Goal: Navigation & Orientation: Find specific page/section

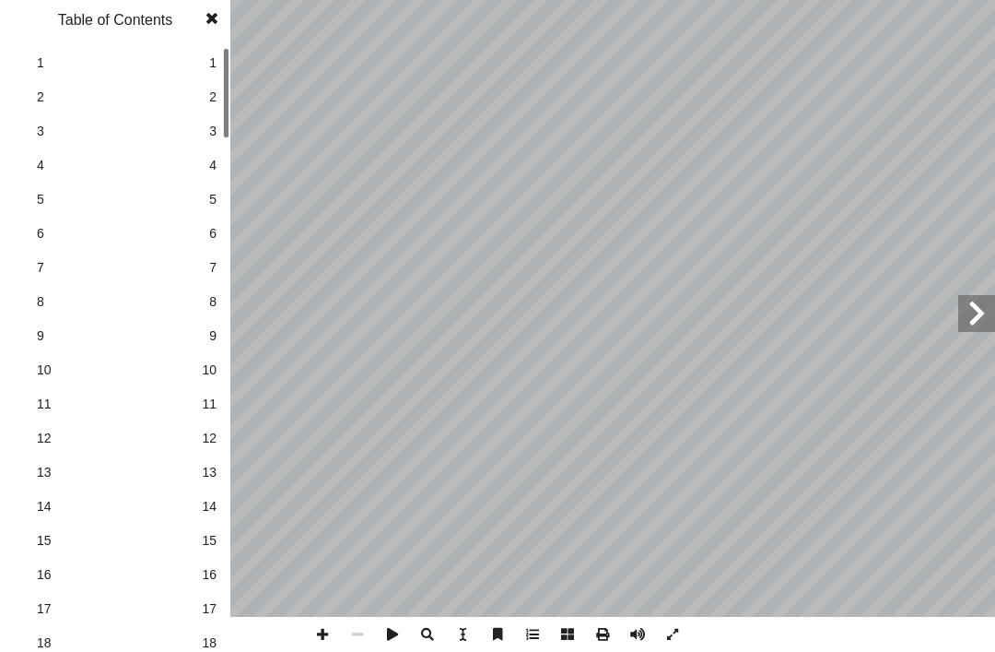
click at [194, 20] on span at bounding box center [212, 18] width 37 height 37
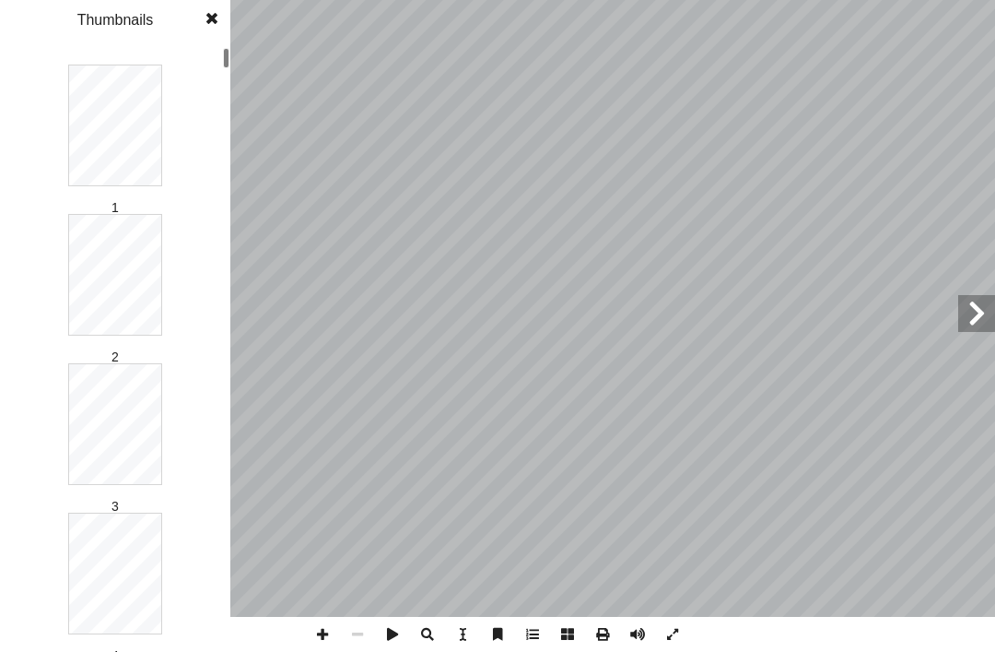
click at [210, 34] on span at bounding box center [211, 18] width 33 height 37
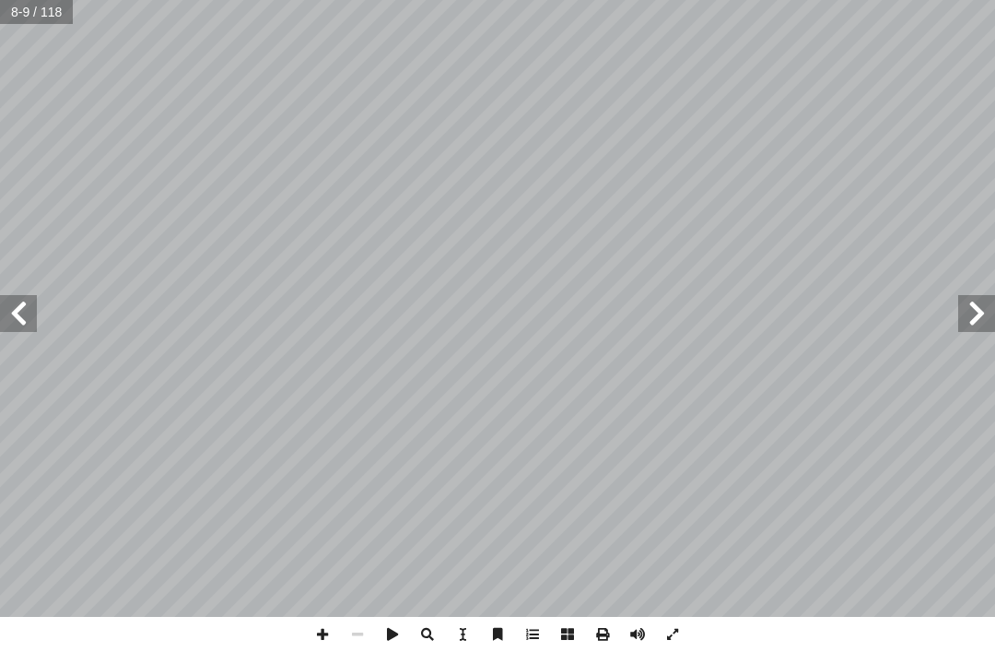
click at [28, 321] on span at bounding box center [18, 313] width 37 height 37
click at [13, 315] on span at bounding box center [18, 313] width 37 height 37
click at [9, 309] on span at bounding box center [18, 313] width 37 height 37
click at [968, 307] on span at bounding box center [976, 313] width 37 height 37
